Goal: Transaction & Acquisition: Purchase product/service

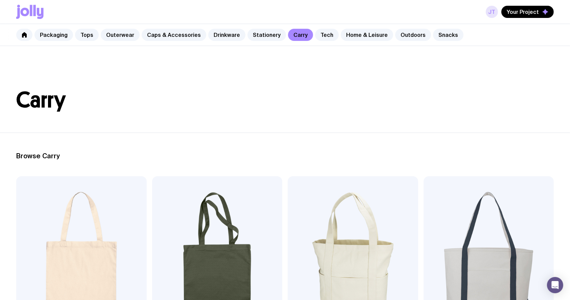
click at [495, 11] on link "JT" at bounding box center [492, 12] width 12 height 12
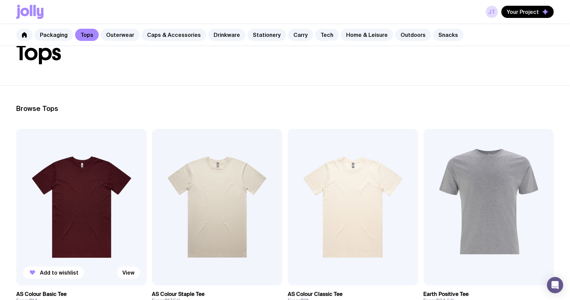
scroll to position [90, 0]
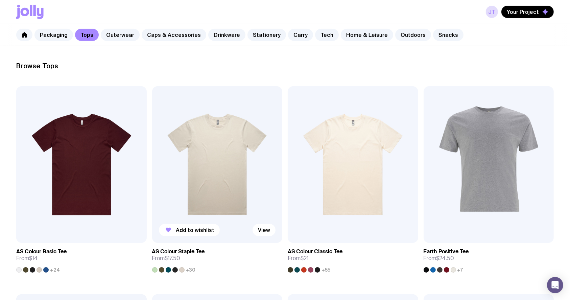
click at [206, 151] on img at bounding box center [217, 164] width 130 height 157
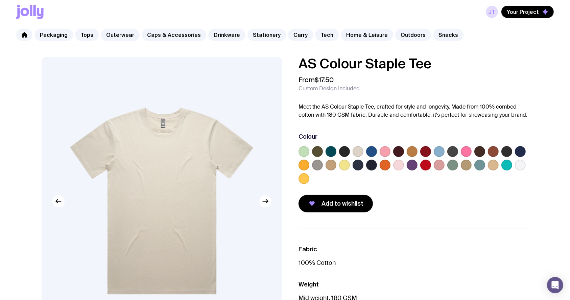
click at [425, 151] on label at bounding box center [425, 151] width 11 height 11
click at [0, 0] on input "radio" at bounding box center [0, 0] width 0 height 0
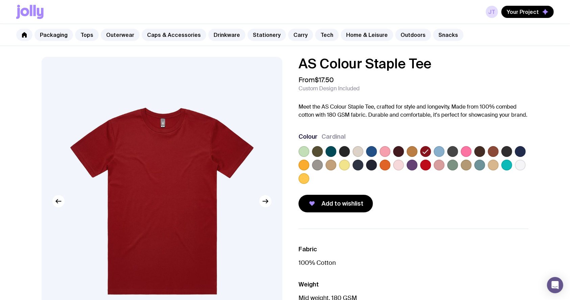
click at [490, 147] on label at bounding box center [493, 151] width 11 height 11
click at [0, 0] on input "radio" at bounding box center [0, 0] width 0 height 0
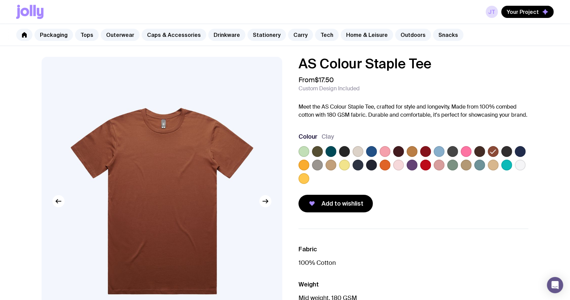
click at [424, 148] on label at bounding box center [425, 151] width 11 height 11
click at [0, 0] on input "radio" at bounding box center [0, 0] width 0 height 0
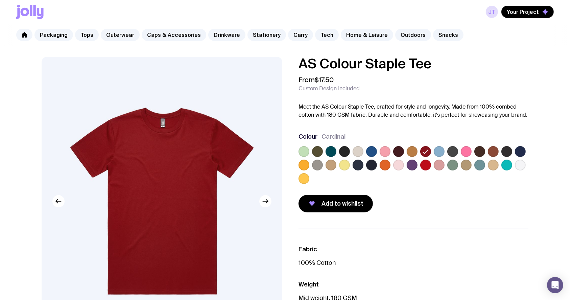
click at [403, 152] on label at bounding box center [398, 151] width 11 height 11
click at [0, 0] on input "radio" at bounding box center [0, 0] width 0 height 0
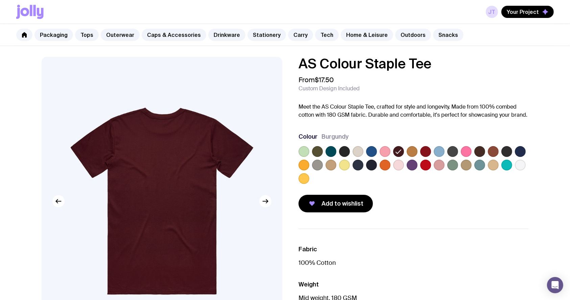
click at [425, 152] on label at bounding box center [425, 151] width 11 height 11
click at [0, 0] on input "radio" at bounding box center [0, 0] width 0 height 0
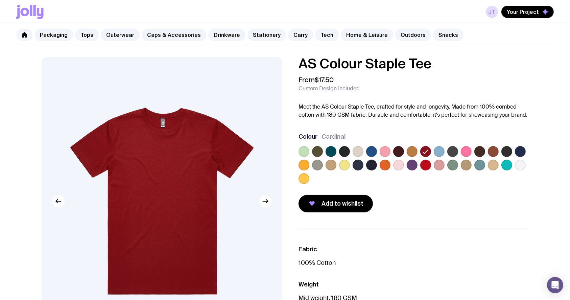
click at [426, 165] on label at bounding box center [425, 165] width 11 height 11
click at [0, 0] on input "radio" at bounding box center [0, 0] width 0 height 0
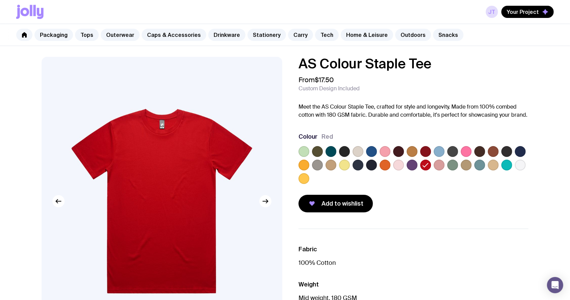
click at [491, 151] on label at bounding box center [493, 151] width 11 height 11
click at [0, 0] on input "radio" at bounding box center [0, 0] width 0 height 0
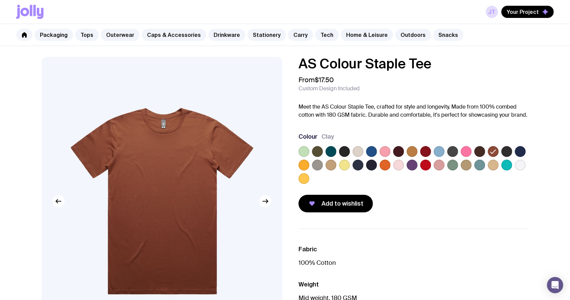
click at [428, 149] on label at bounding box center [425, 151] width 11 height 11
click at [0, 0] on input "radio" at bounding box center [0, 0] width 0 height 0
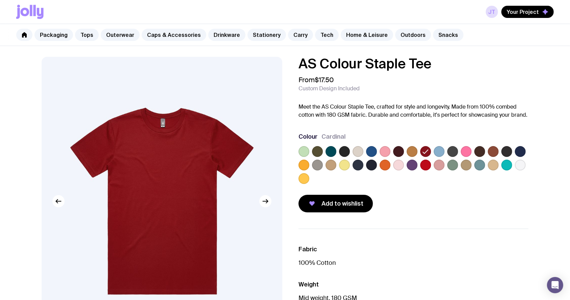
click at [400, 149] on label at bounding box center [398, 151] width 11 height 11
click at [0, 0] on input "radio" at bounding box center [0, 0] width 0 height 0
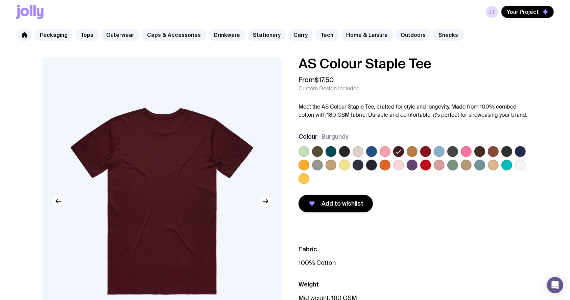
click at [342, 152] on label at bounding box center [344, 151] width 11 height 11
click at [0, 0] on input "radio" at bounding box center [0, 0] width 0 height 0
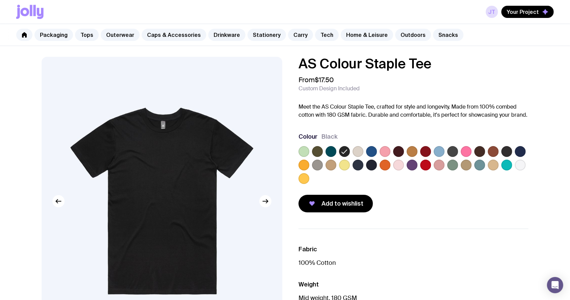
click at [376, 150] on label at bounding box center [371, 151] width 11 height 11
click at [0, 0] on input "radio" at bounding box center [0, 0] width 0 height 0
